Goal: Find specific page/section: Find specific page/section

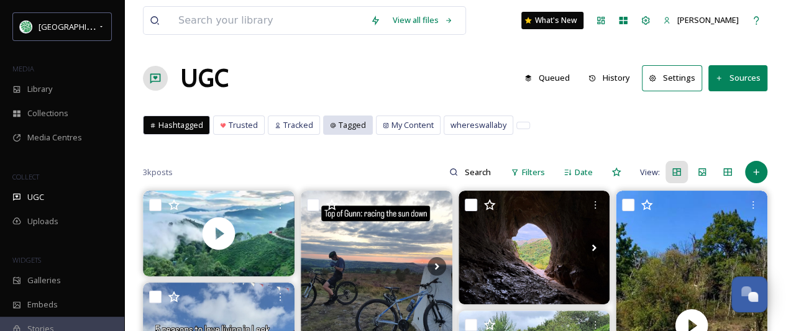
click at [342, 122] on span "Tagged" at bounding box center [352, 125] width 27 height 12
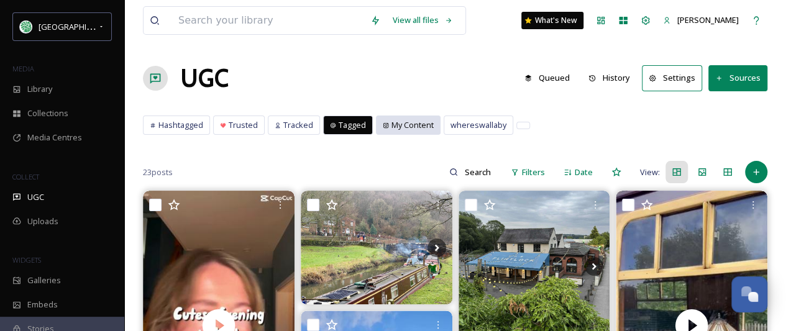
click at [401, 124] on span "My Content" at bounding box center [413, 125] width 42 height 12
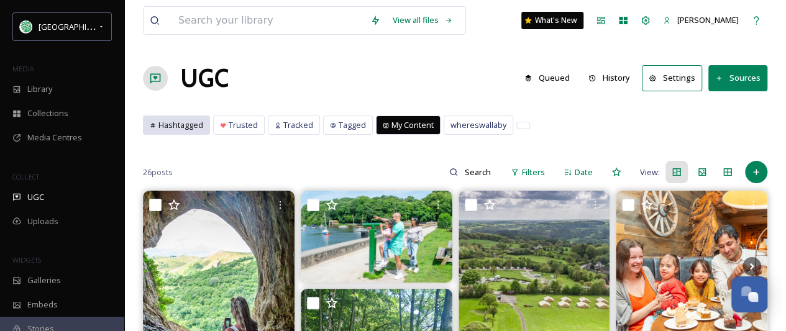
click at [187, 124] on span "Hashtagged" at bounding box center [181, 125] width 45 height 12
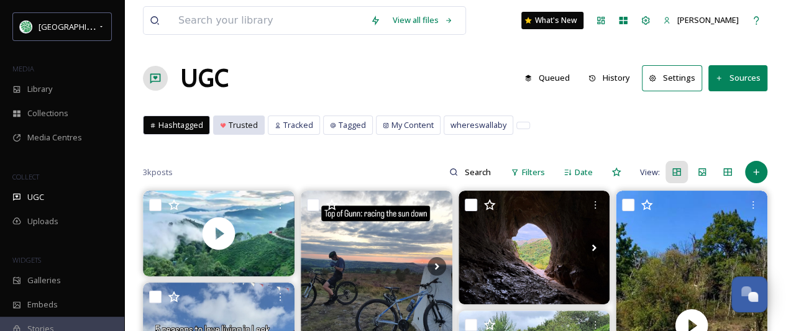
click at [250, 121] on span "Trusted" at bounding box center [243, 125] width 29 height 12
